Goal: Register for event/course

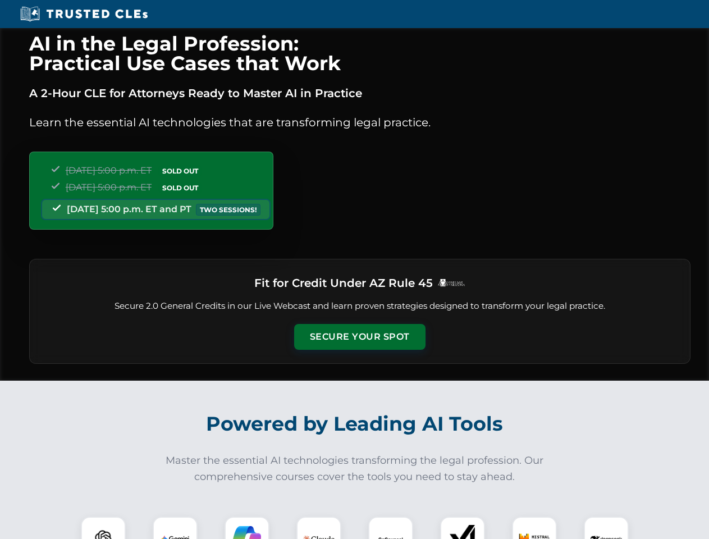
click at [359, 337] on button "Secure Your Spot" at bounding box center [359, 337] width 131 height 26
click at [103, 528] on img at bounding box center [103, 539] width 33 height 33
